Goal: Transaction & Acquisition: Purchase product/service

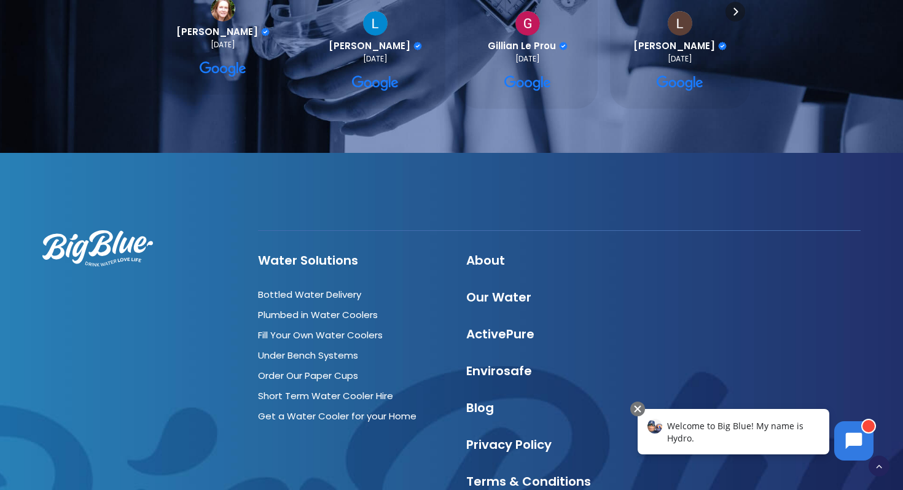
scroll to position [1255, 0]
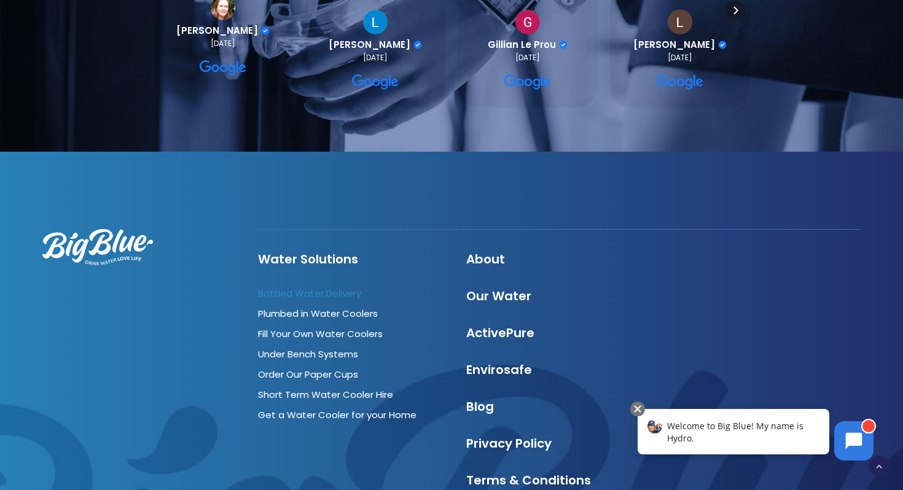
click at [283, 291] on link "Bottled Water Delivery" at bounding box center [309, 293] width 103 height 13
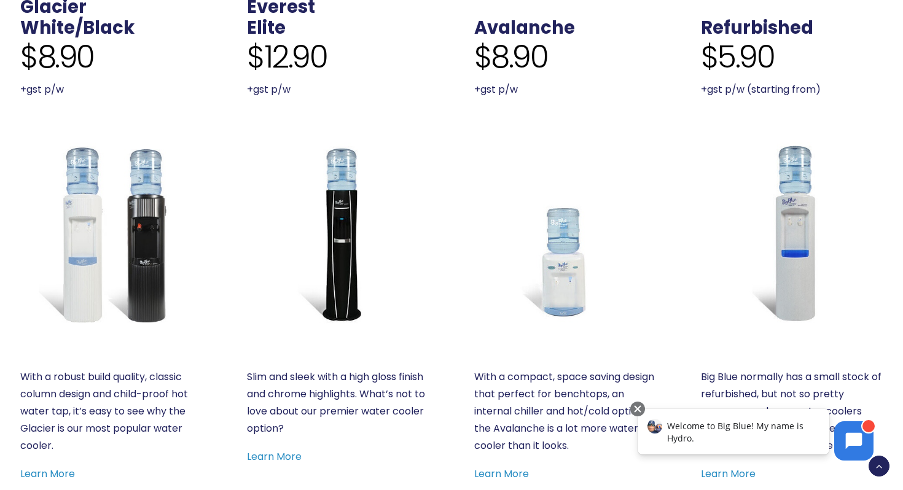
scroll to position [540, 0]
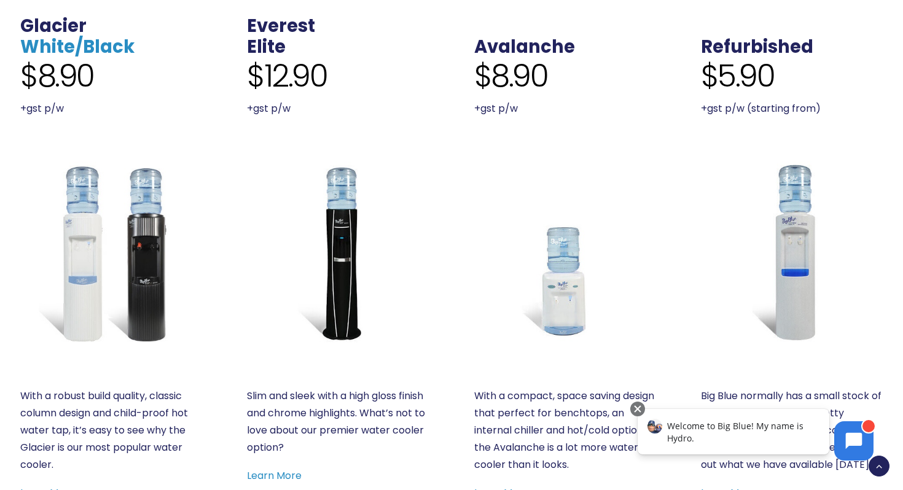
click at [50, 45] on link "White/Black" at bounding box center [77, 46] width 114 height 25
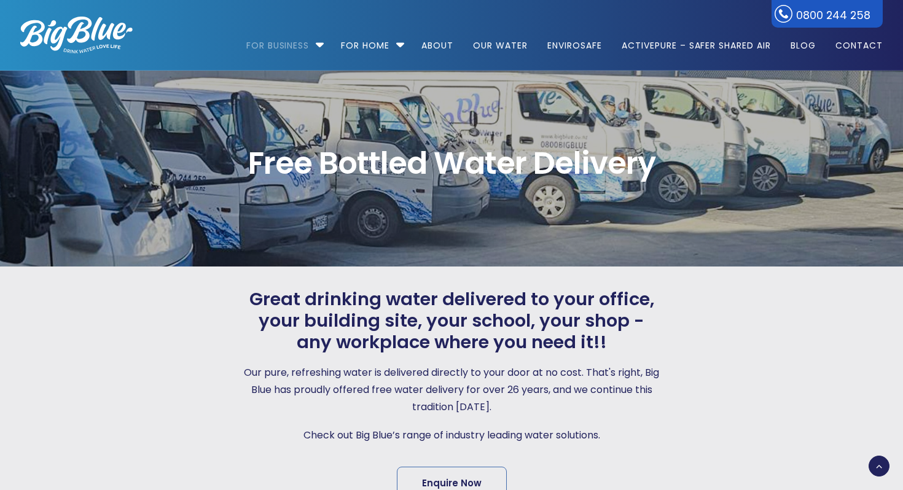
scroll to position [540, 0]
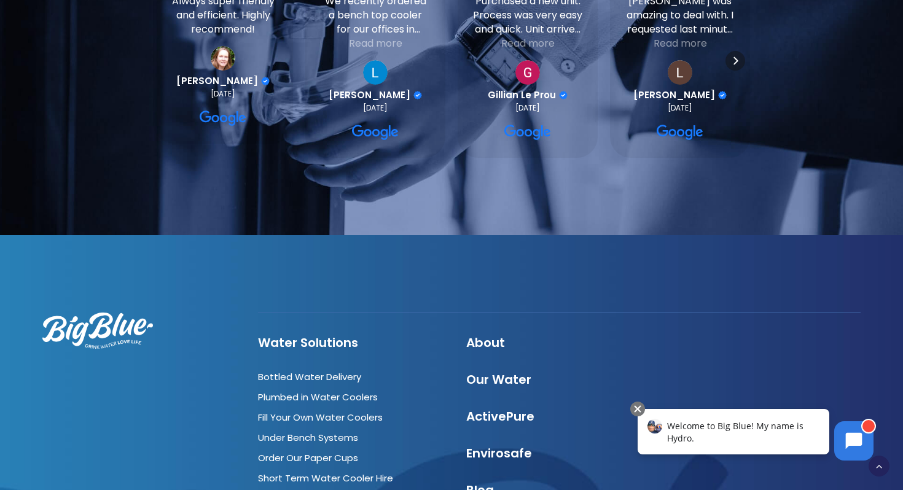
scroll to position [1029, 0]
